Goal: Obtain resource: Obtain resource

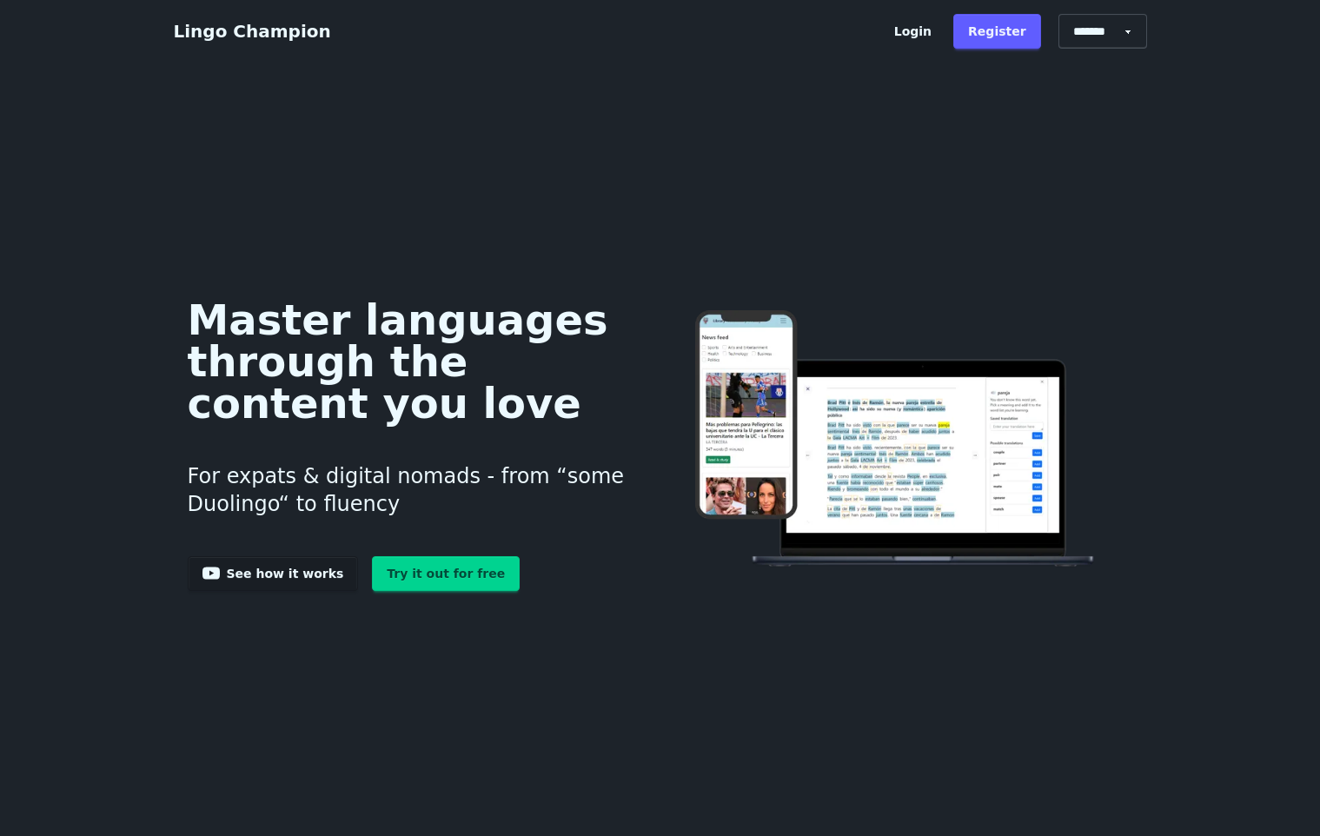
click at [419, 567] on link "Try it out for free" at bounding box center [446, 573] width 148 height 35
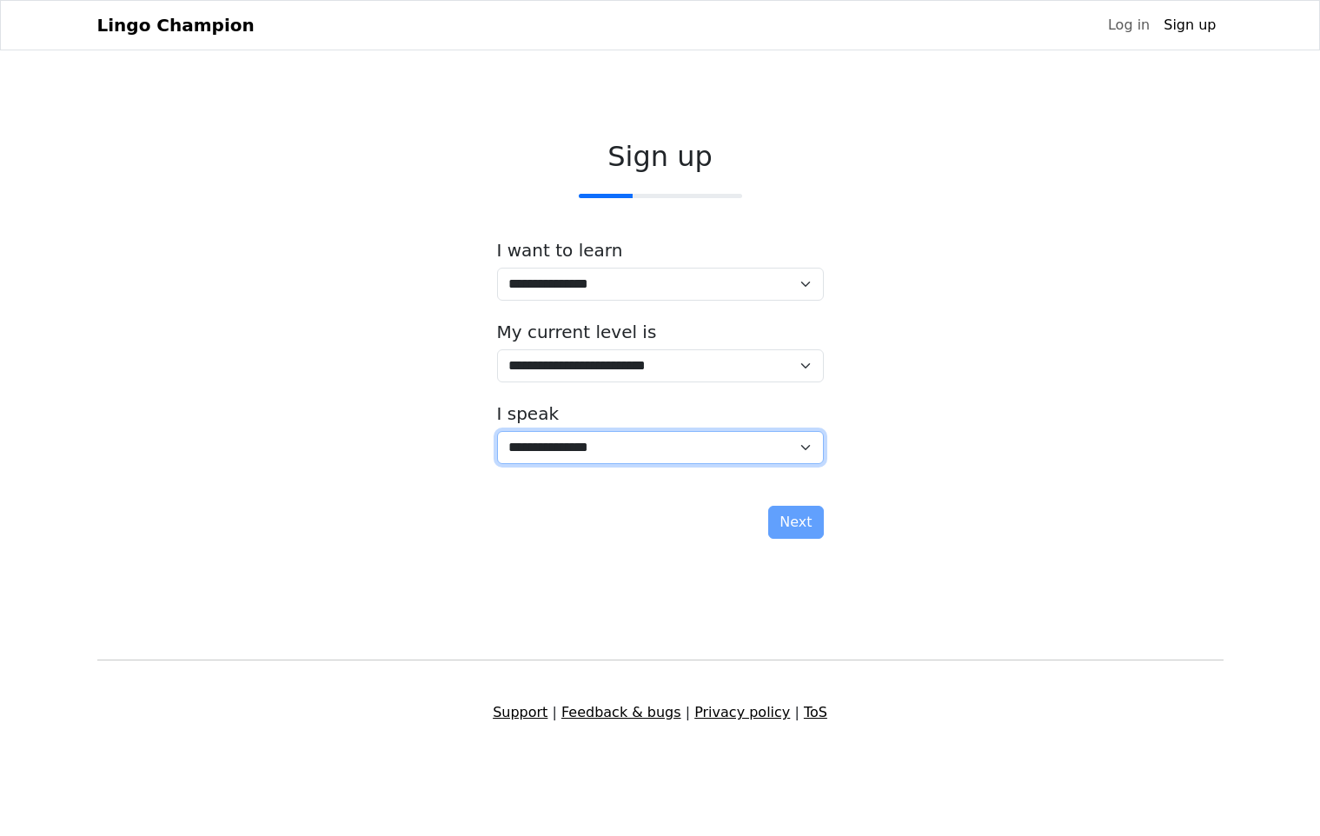
click at [497, 431] on select "**********" at bounding box center [660, 447] width 327 height 33
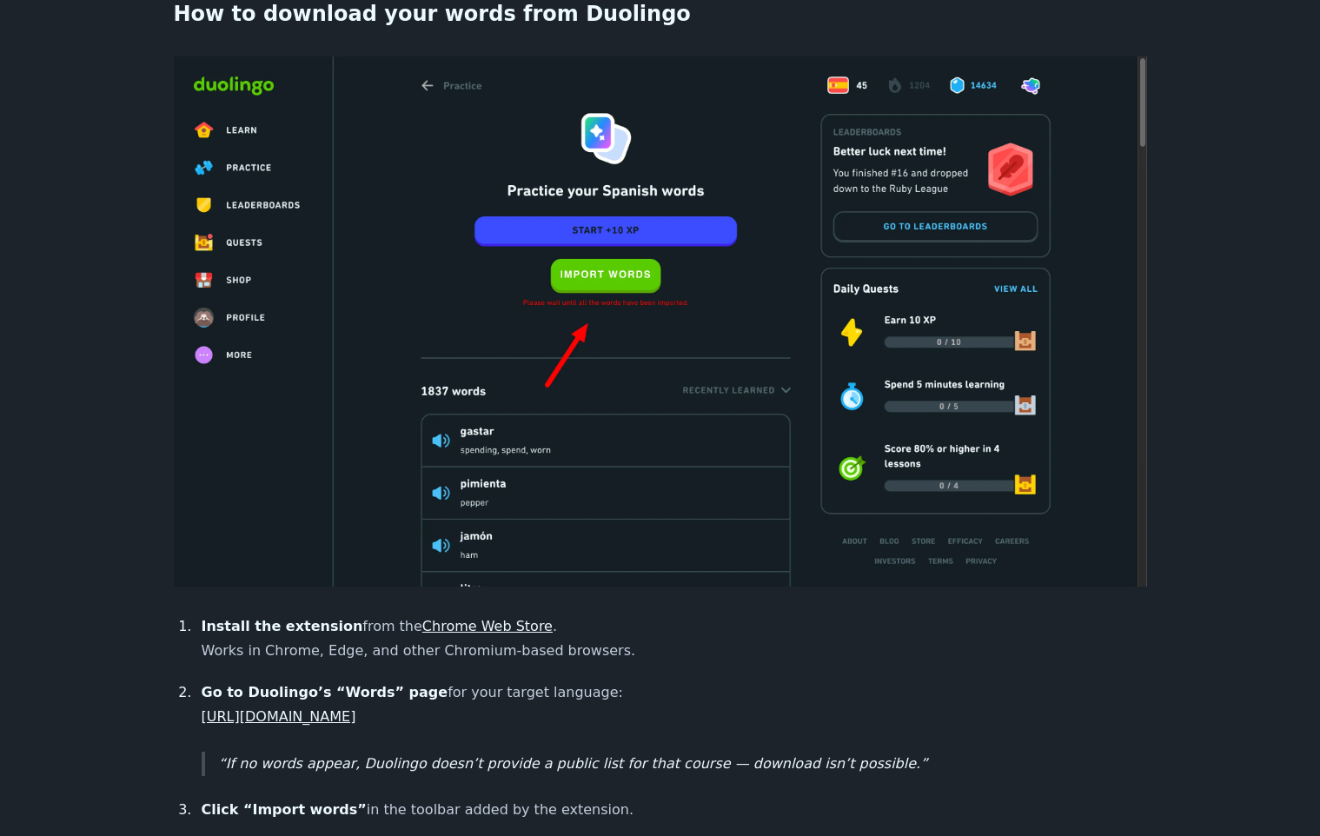
scroll to position [834, 0]
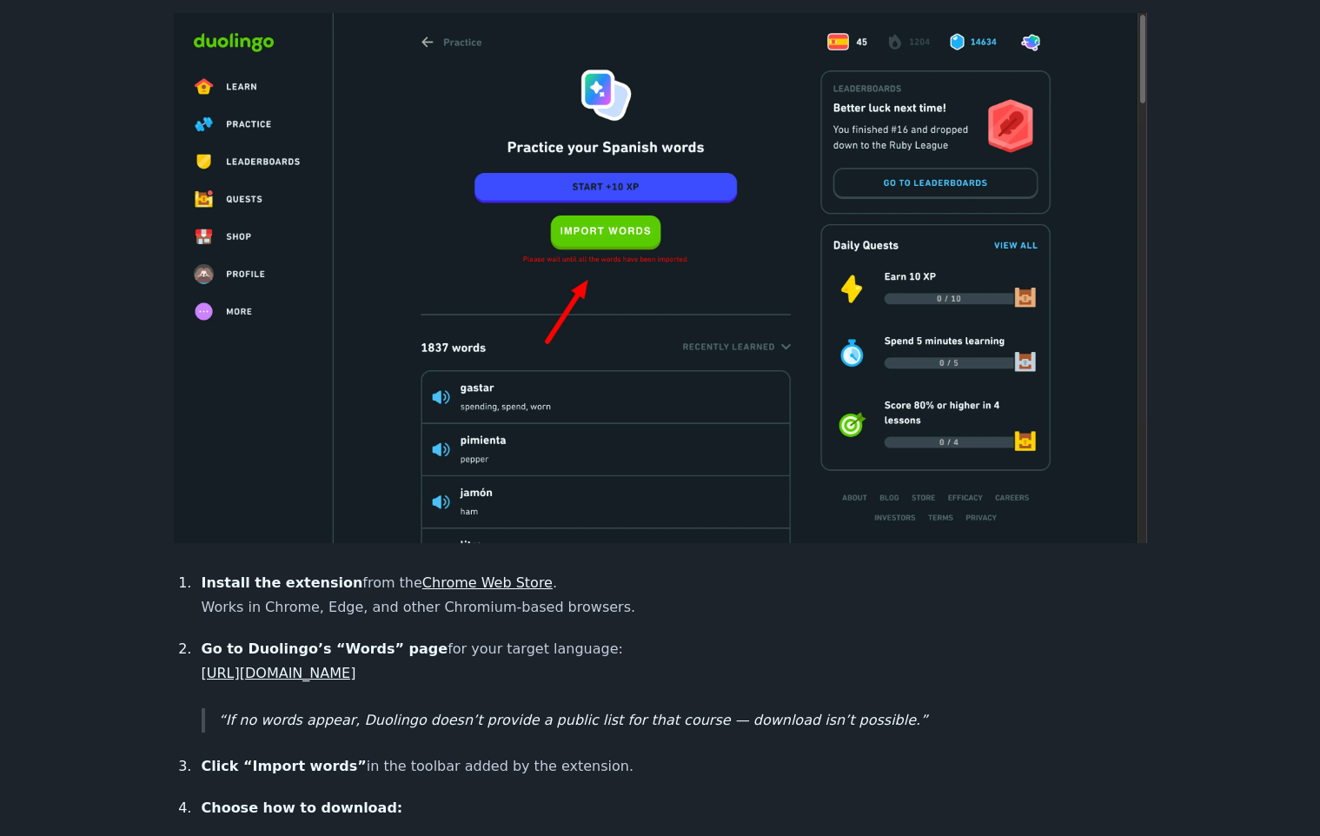
drag, startPoint x: 508, startPoint y: 649, endPoint x: 201, endPoint y: 652, distance: 307.6
click at [201, 652] on li "Go to Duolingo’s “Words” page for your target language: https://www.duolingo.co…" at bounding box center [671, 685] width 951 height 96
copy link "https://www.duolingo.com/practice-hub/words"
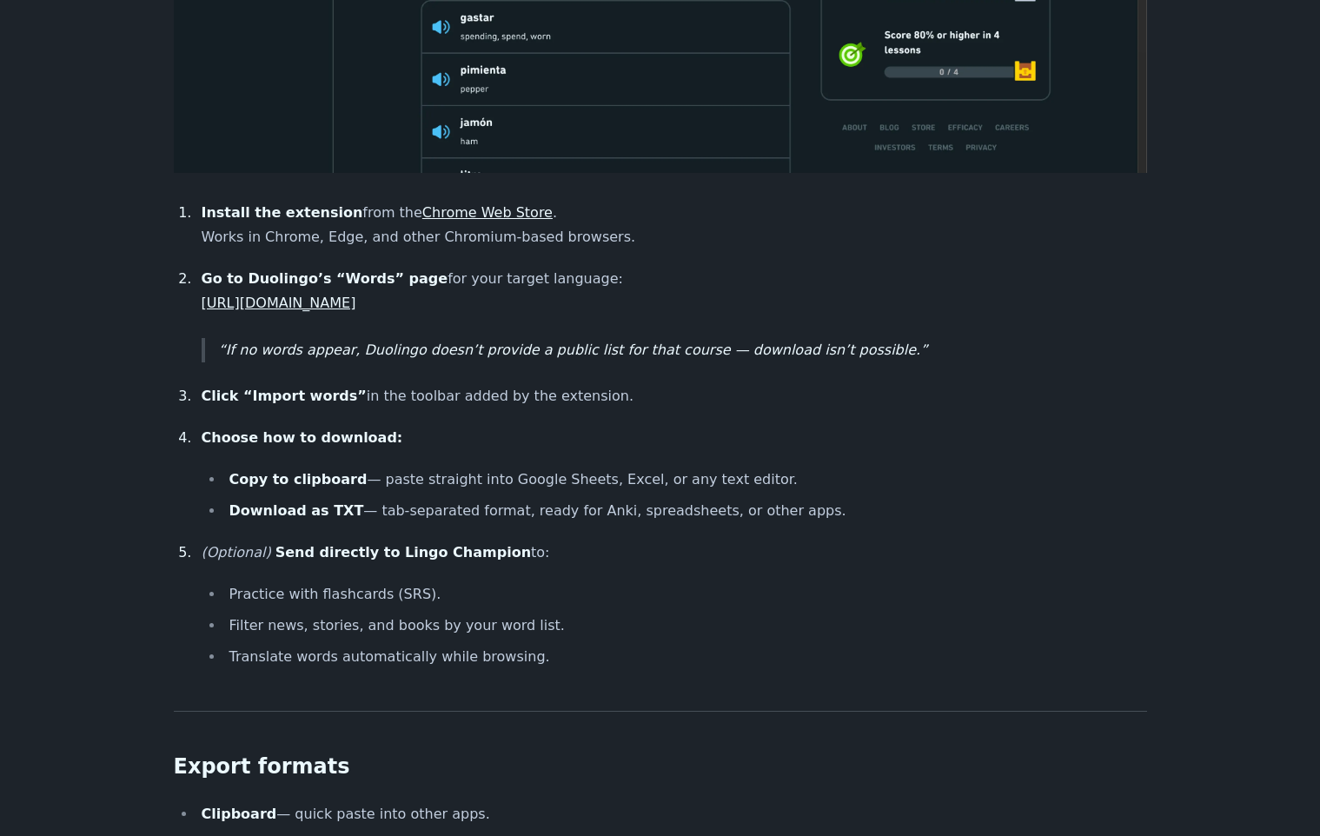
scroll to position [1154, 0]
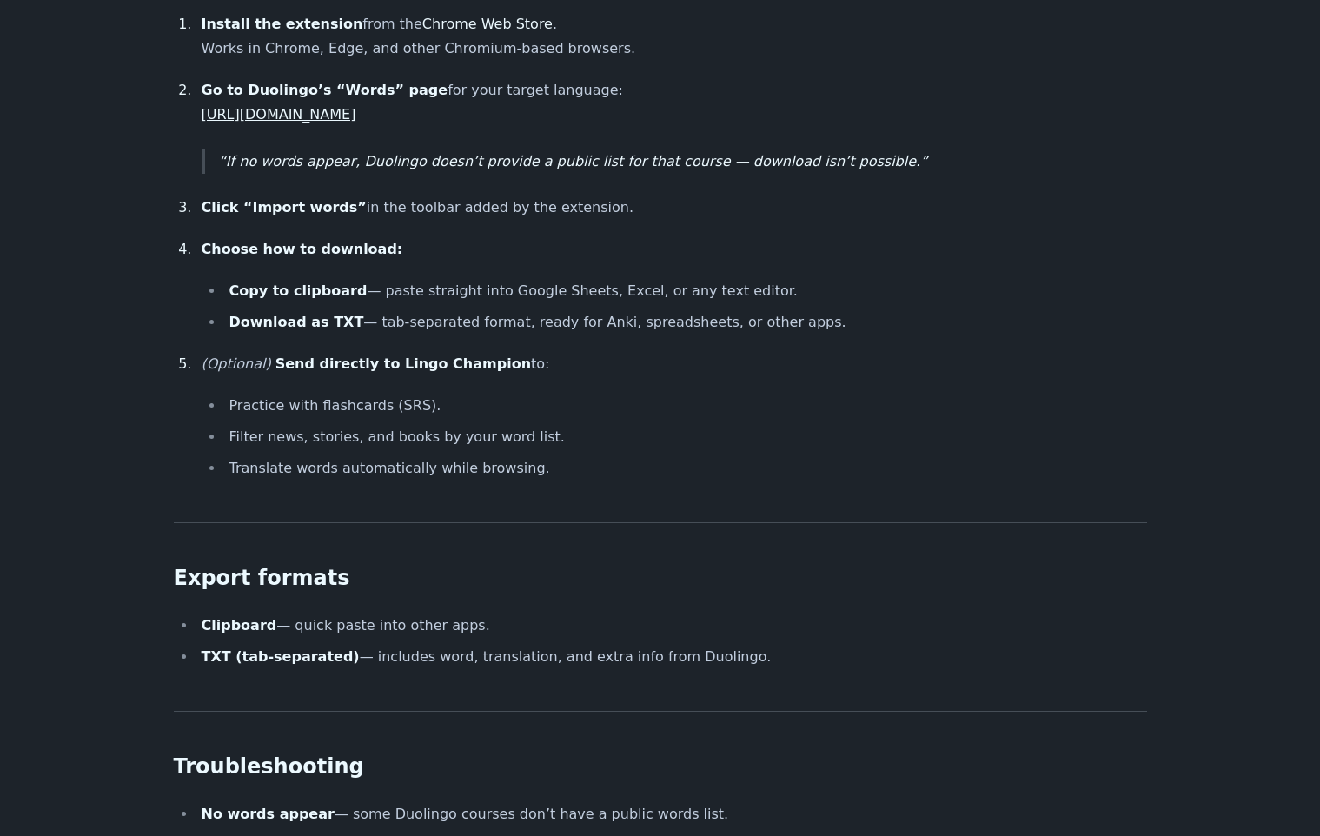
scroll to position [1321, 0]
